Goal: Task Accomplishment & Management: Use online tool/utility

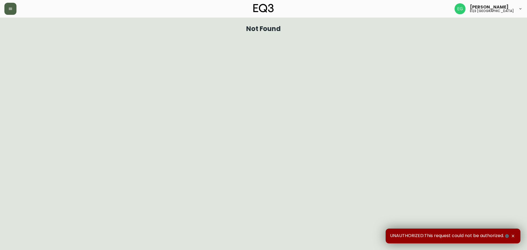
click at [13, 9] on button "button" at bounding box center [10, 9] width 12 height 12
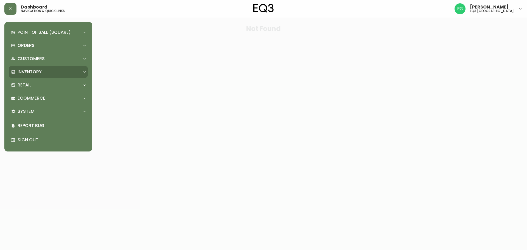
drag, startPoint x: 45, startPoint y: 70, endPoint x: 63, endPoint y: 87, distance: 24.3
click at [46, 70] on div "Inventory" at bounding box center [45, 72] width 69 height 6
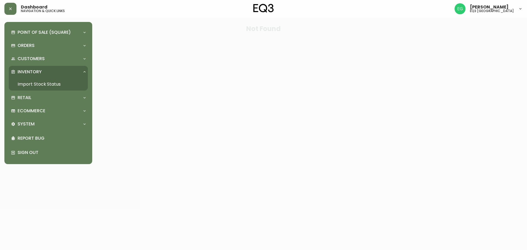
click at [52, 84] on link "Import Stock Status" at bounding box center [48, 84] width 79 height 13
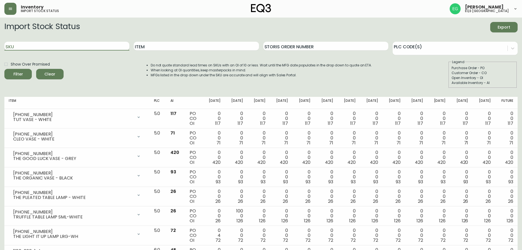
click at [79, 42] on input "SKU" at bounding box center [66, 46] width 125 height 9
paste input "[PHONE_NUMBER]"
type input "[PHONE_NUMBER]"
click at [4, 69] on button "Filter" at bounding box center [17, 74] width 27 height 10
